Goal: Communication & Community: Answer question/provide support

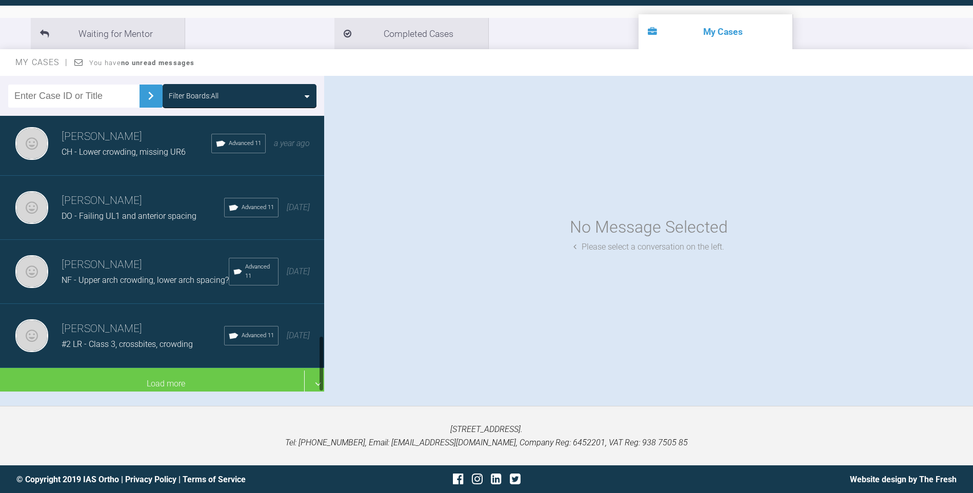
scroll to position [107, 0]
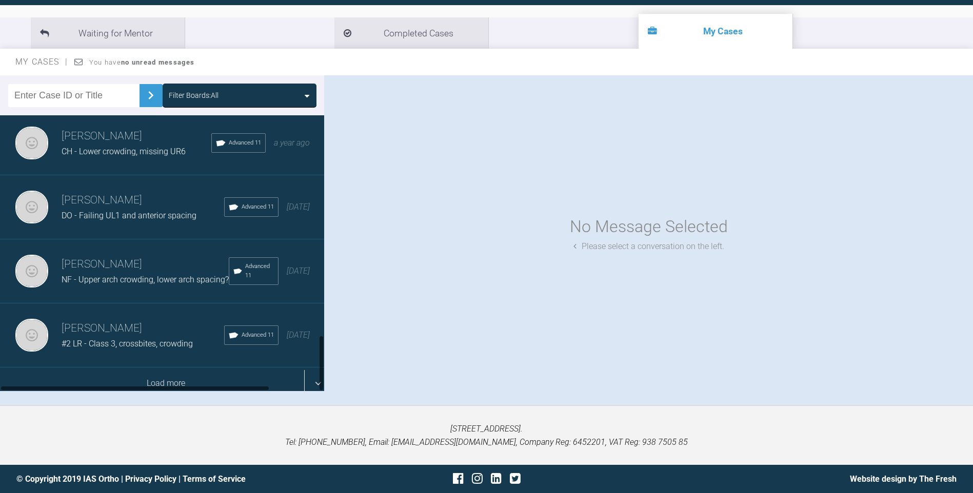
click at [169, 376] on div "Load more" at bounding box center [166, 384] width 332 height 32
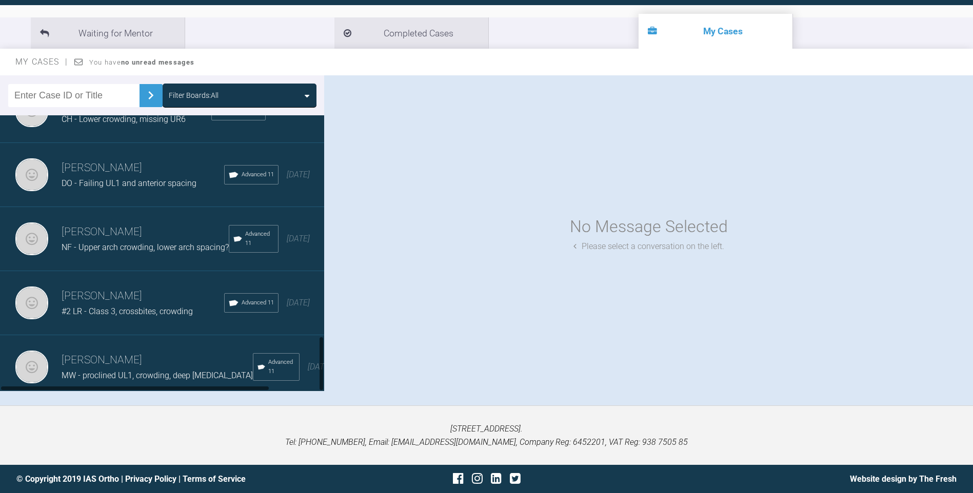
scroll to position [1110, 0]
click at [129, 305] on div "#2 LR - Class 3, crossbites, crowding" at bounding box center [143, 311] width 163 height 13
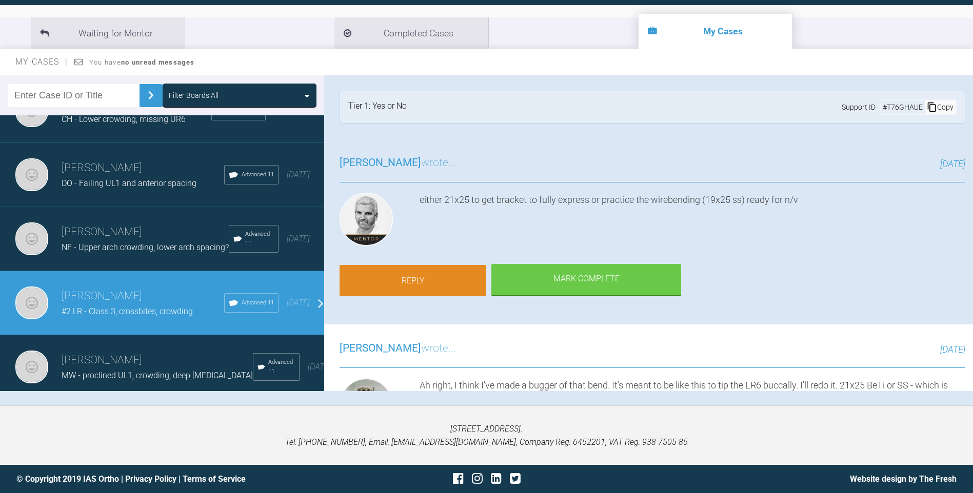
click at [435, 284] on link "Reply" at bounding box center [413, 281] width 147 height 32
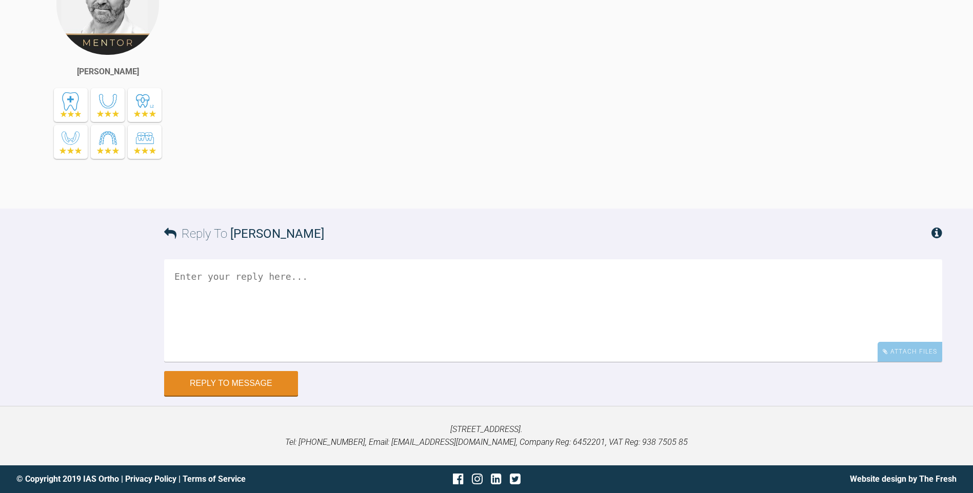
scroll to position [29110, 0]
click at [354, 323] on textarea at bounding box center [553, 311] width 778 height 103
click at [507, 324] on textarea "Any tips for doing this wire bend and seating the wire in the tube. I'm struggl…" at bounding box center [553, 311] width 778 height 103
click at [350, 323] on textarea "Any tips for doing this wire bend and seating the wire in the tube. I'm struggl…" at bounding box center [553, 311] width 778 height 103
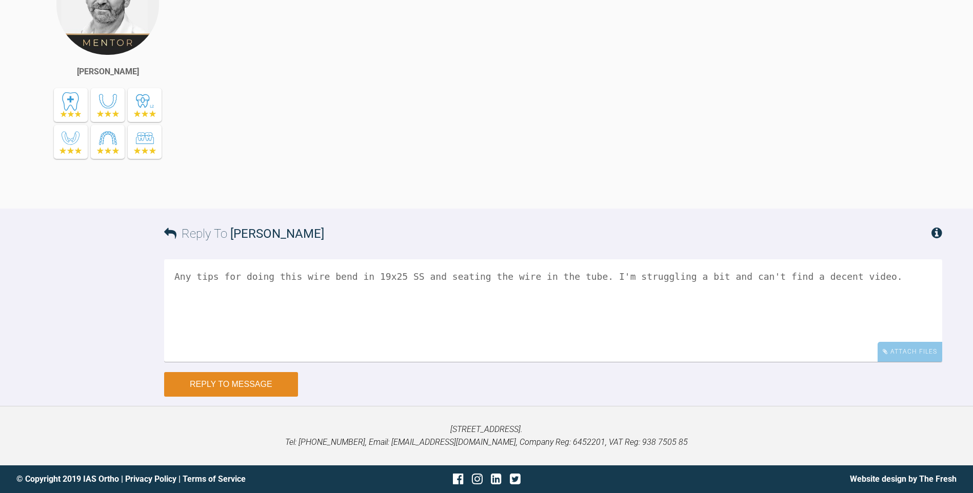
type textarea "Any tips for doing this wire bend in 19x25 SS and seating the wire in the tube.…"
click at [233, 397] on button "Reply to Message" at bounding box center [231, 384] width 134 height 25
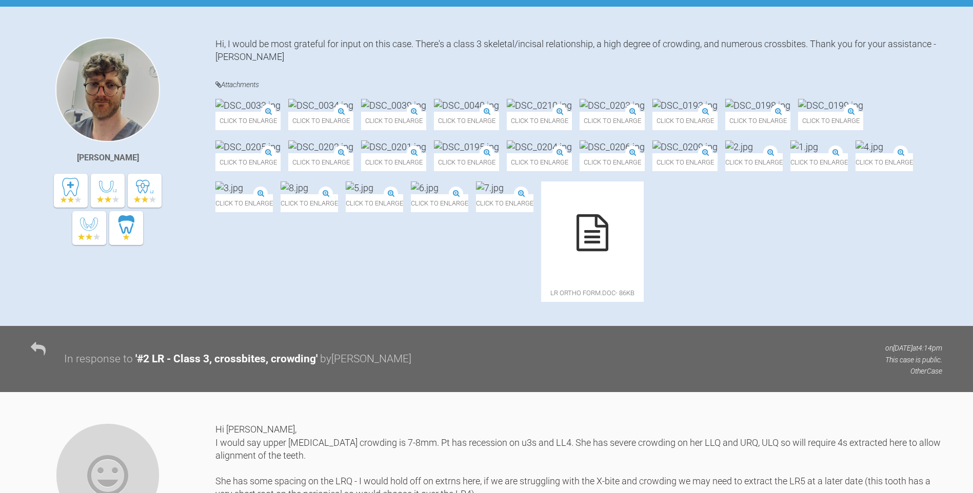
scroll to position [281, 0]
